Goal: Find contact information: Find contact information

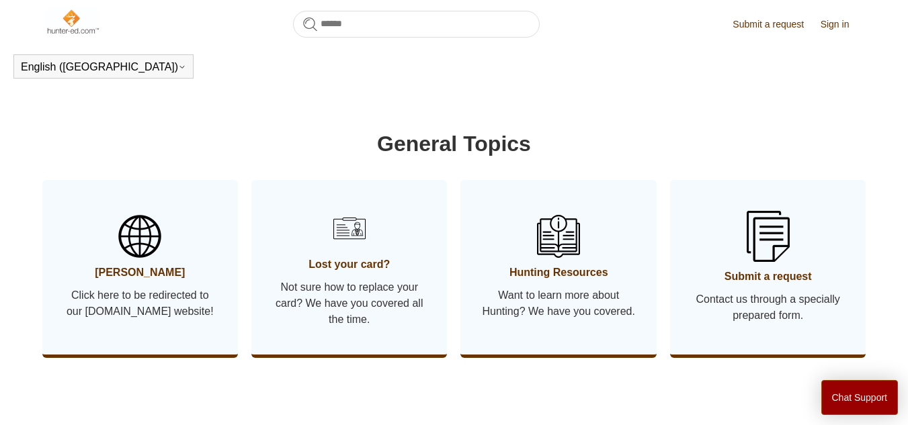
scroll to position [634, 0]
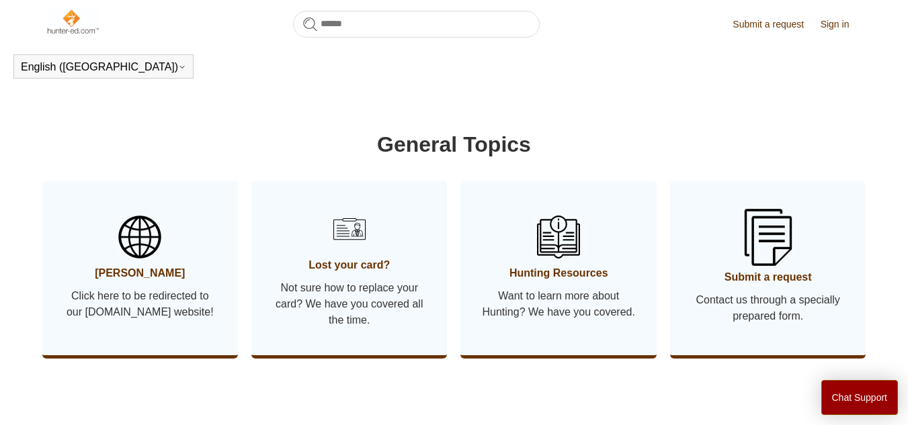
click at [748, 304] on span "Contact us through a specially prepared form." at bounding box center [767, 308] width 155 height 32
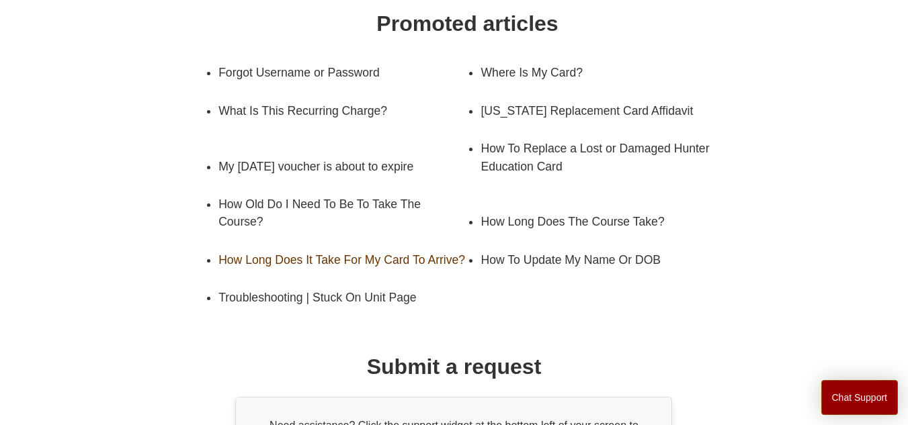
scroll to position [224, 0]
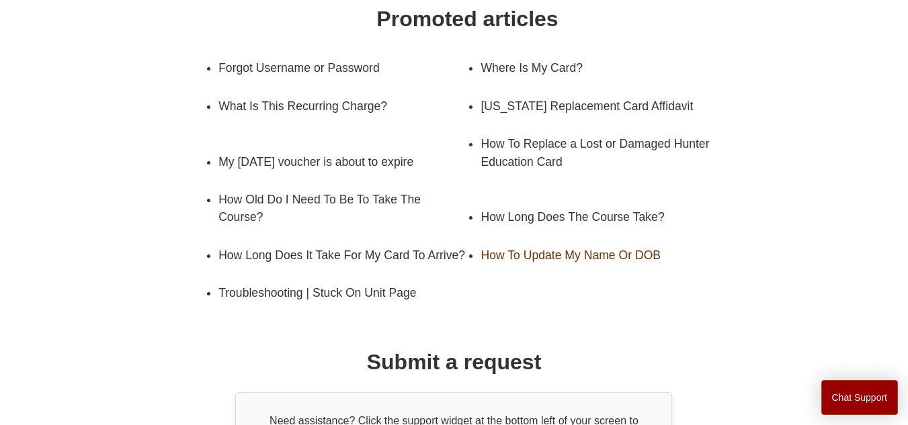
click at [553, 274] on link "How To Update My Name Or DOB" at bounding box center [594, 256] width 228 height 38
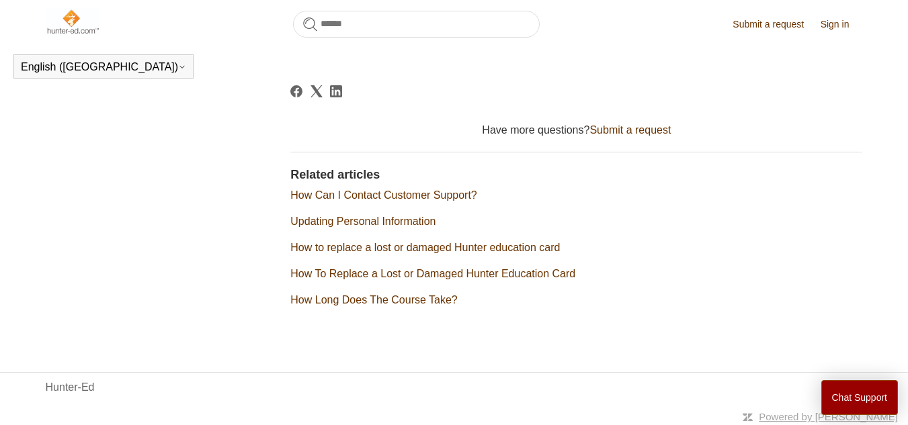
scroll to position [784, 0]
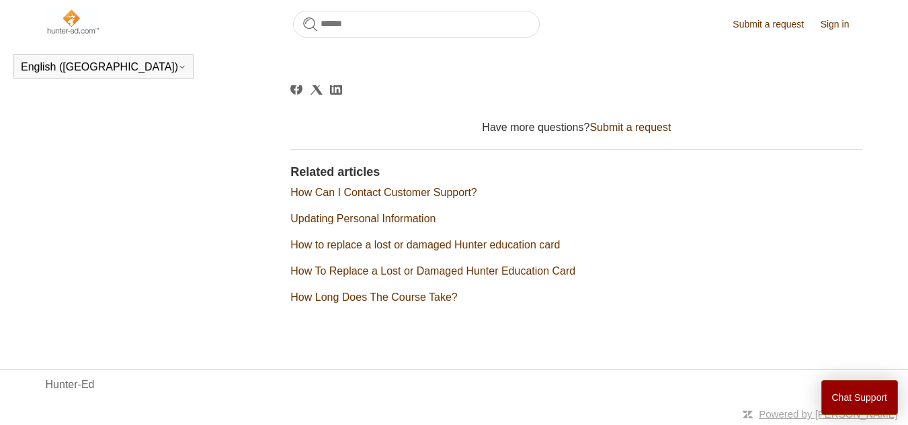
click at [614, 123] on link "Submit a request" at bounding box center [629, 127] width 81 height 11
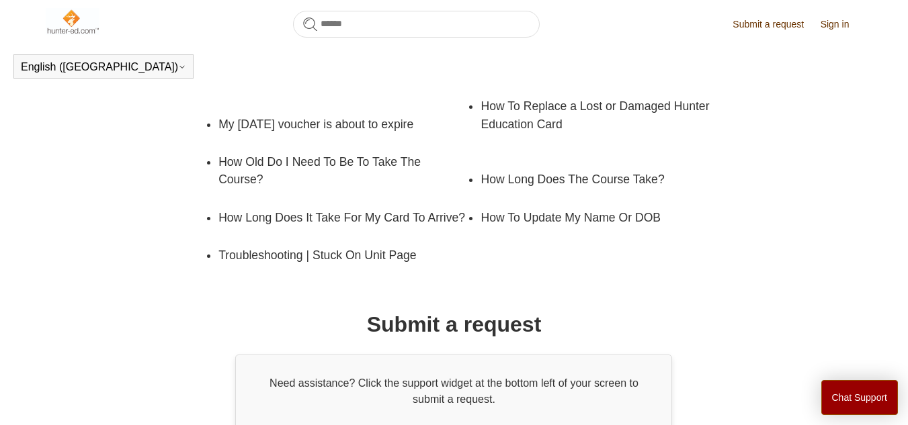
scroll to position [359, 0]
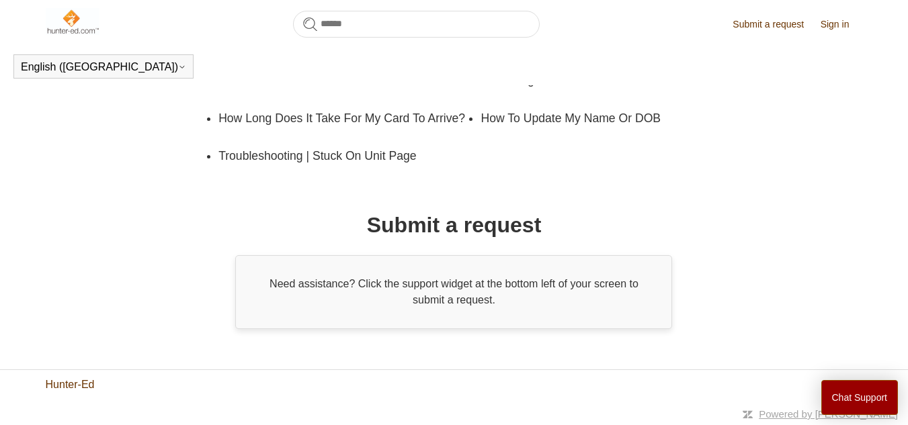
click at [51, 382] on link "Hunter-Ed" at bounding box center [70, 385] width 49 height 16
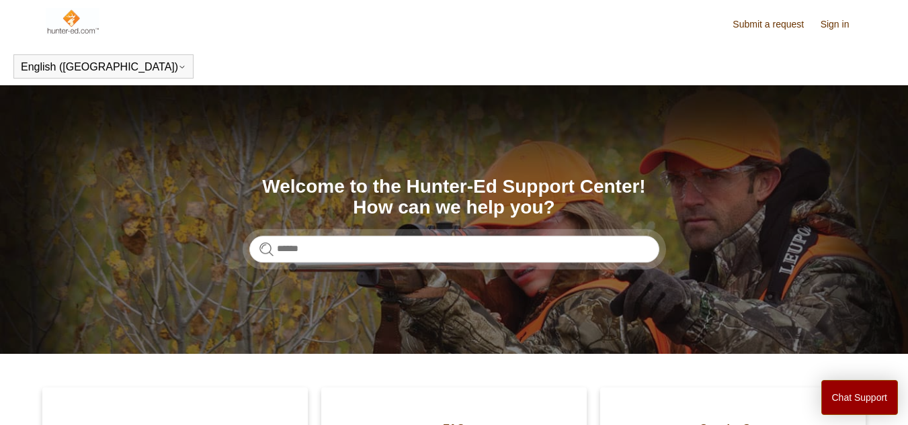
click at [771, 21] on link "Submit a request" at bounding box center [774, 24] width 85 height 14
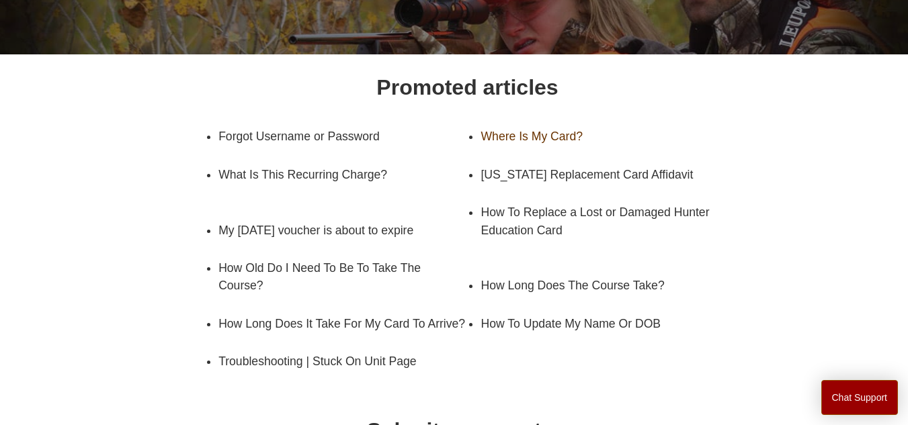
scroll to position [224, 0]
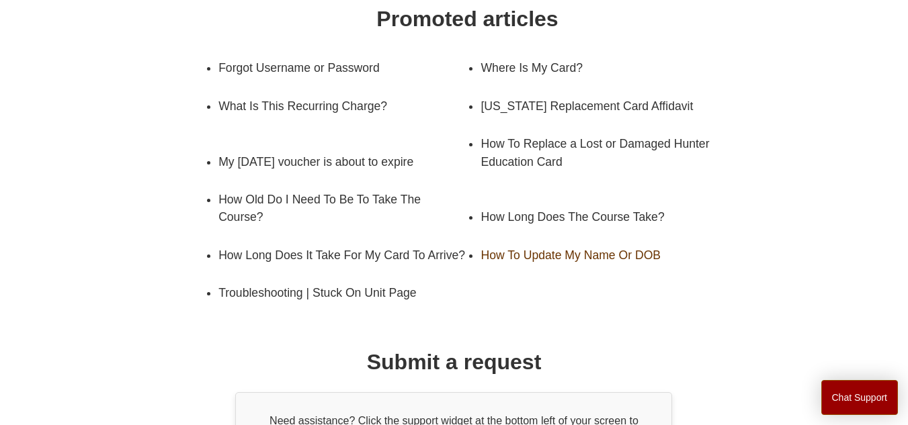
click at [558, 274] on link "How To Update My Name Or DOB" at bounding box center [594, 256] width 228 height 38
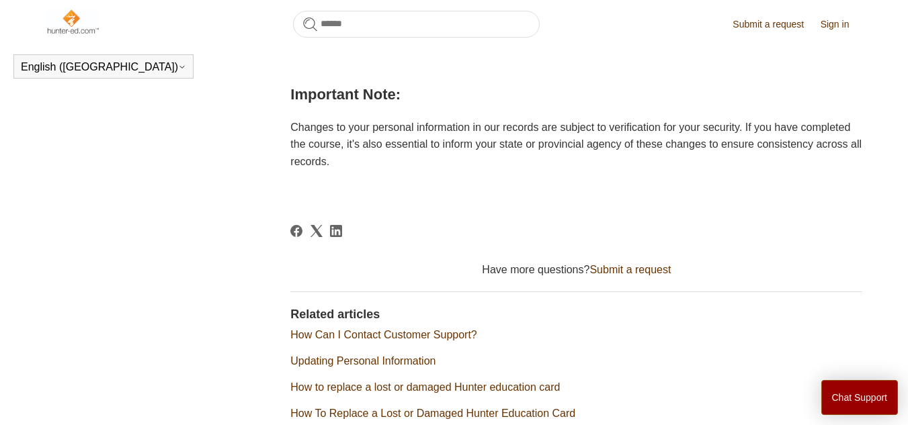
scroll to position [634, 0]
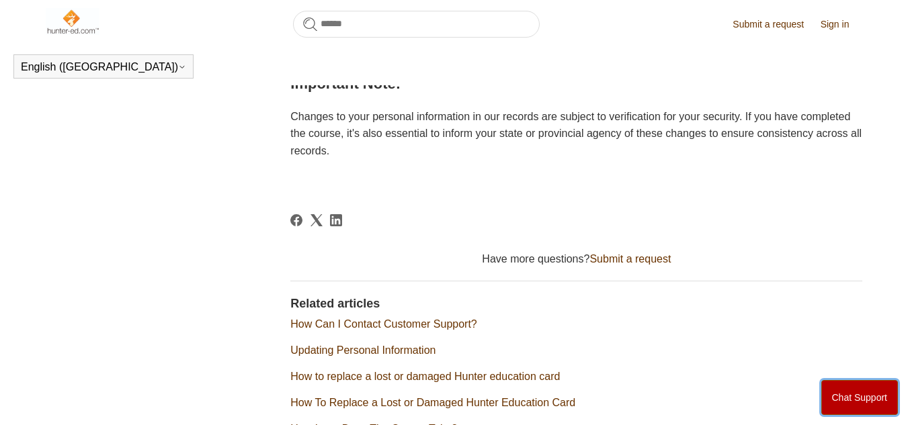
click at [892, 403] on button "Chat Support" at bounding box center [859, 397] width 77 height 35
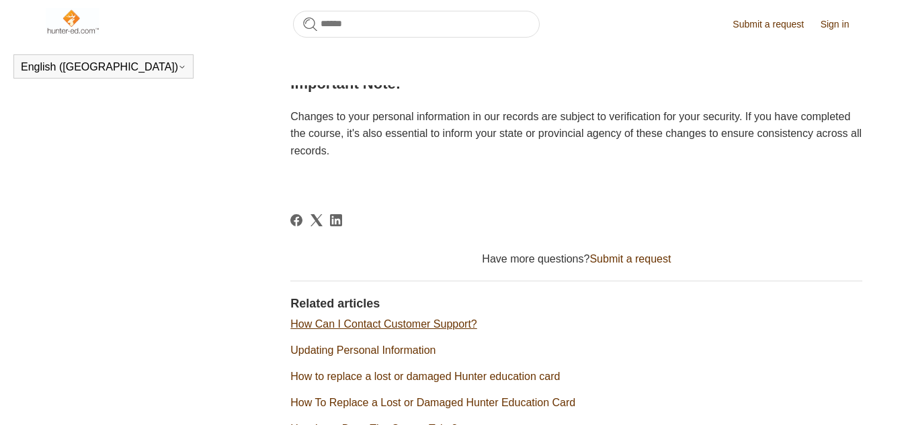
click at [449, 330] on link "How Can I Contact Customer Support?" at bounding box center [383, 324] width 186 height 11
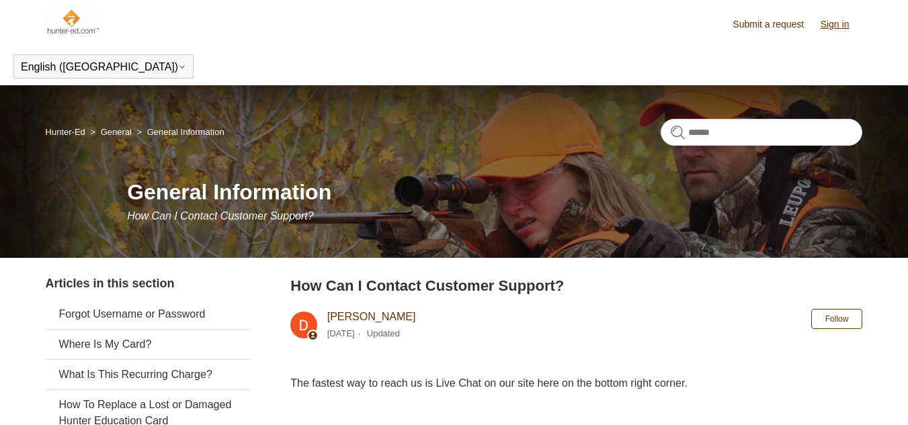
click at [829, 22] on link "Sign in" at bounding box center [842, 24] width 42 height 14
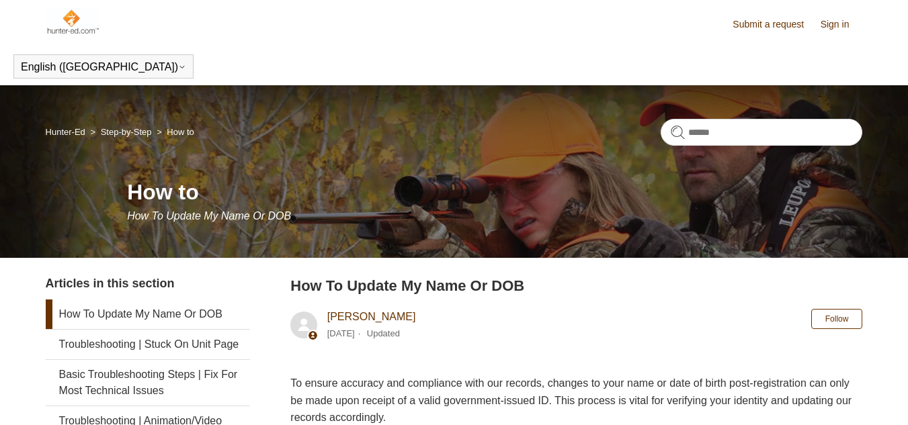
scroll to position [634, 0]
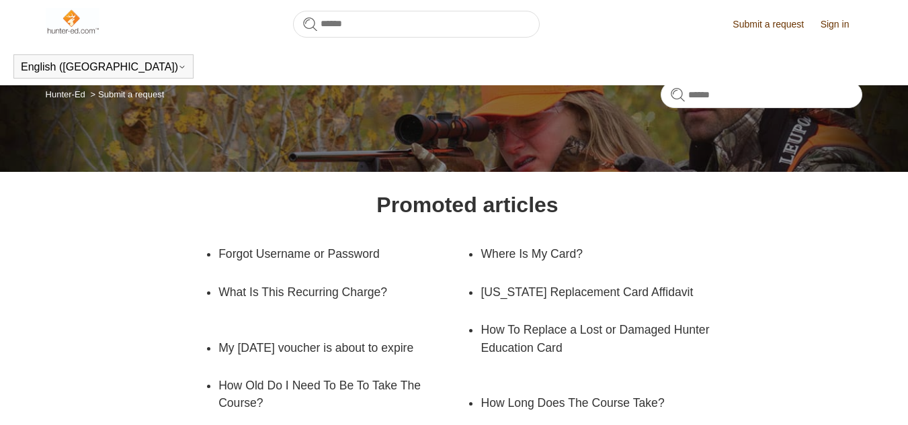
scroll to position [359, 0]
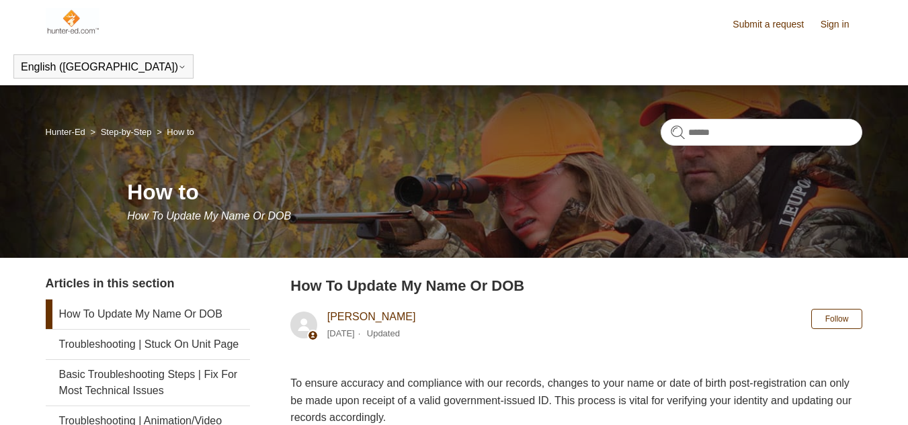
scroll to position [784, 0]
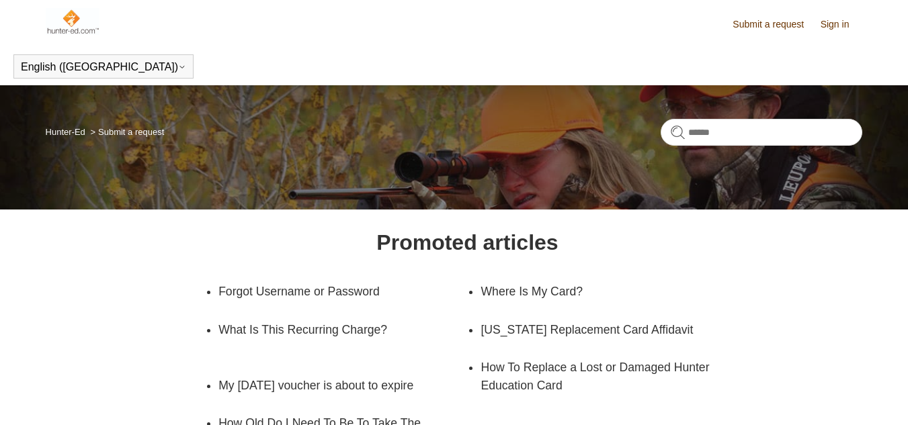
scroll to position [224, 0]
